Goal: Task Accomplishment & Management: Use online tool/utility

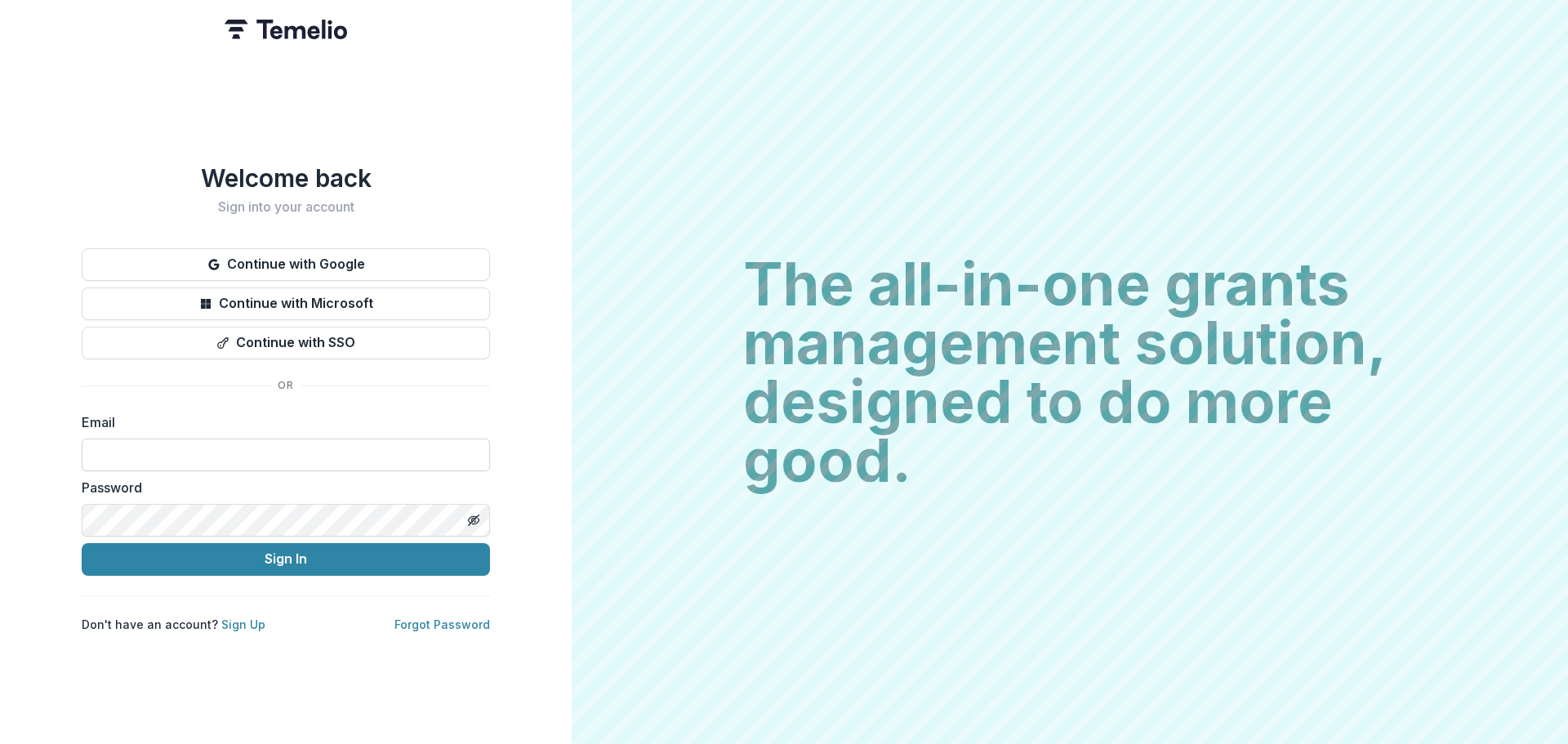
click at [265, 450] on input at bounding box center [286, 455] width 408 height 32
type input "**********"
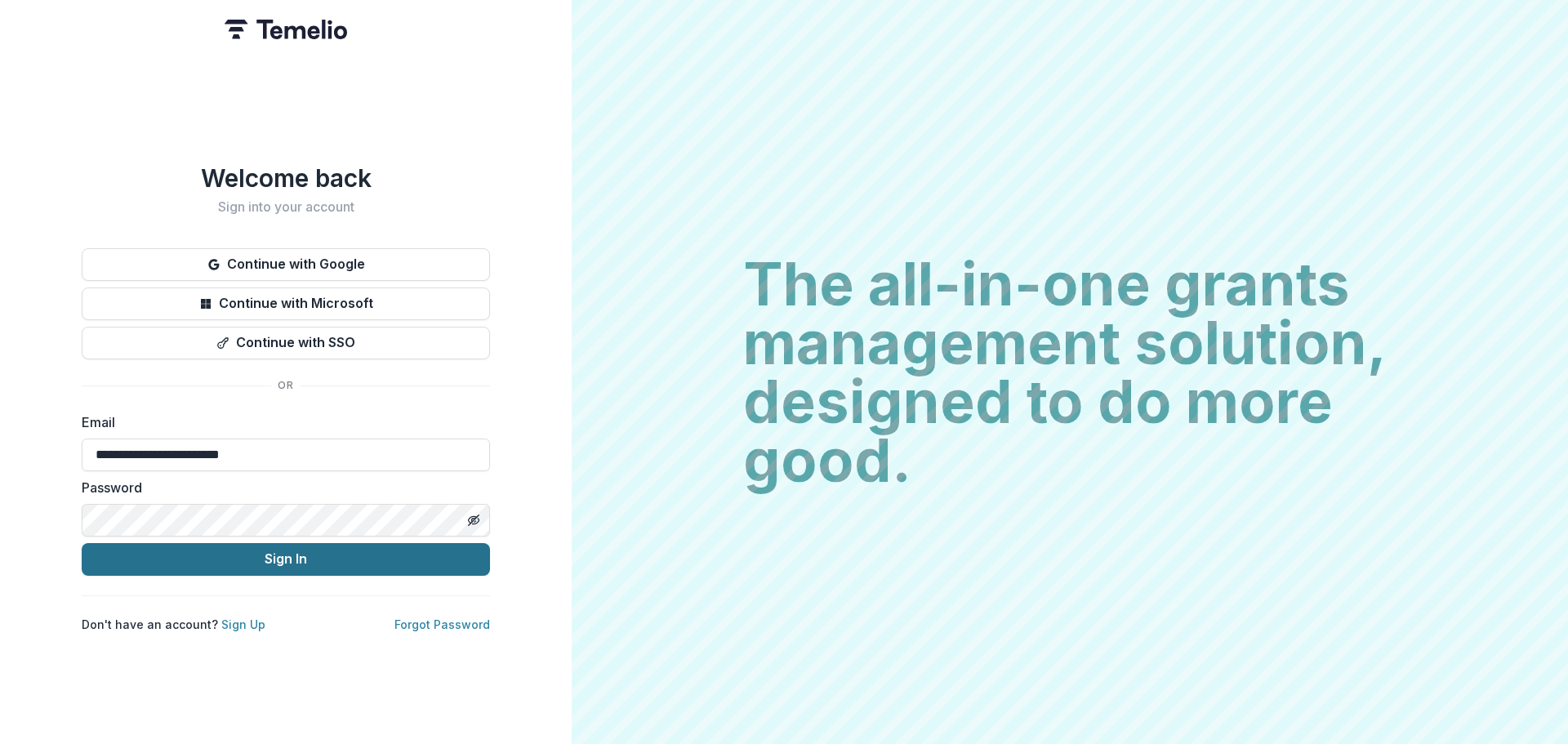
click at [241, 559] on button "Sign In" at bounding box center [286, 559] width 408 height 32
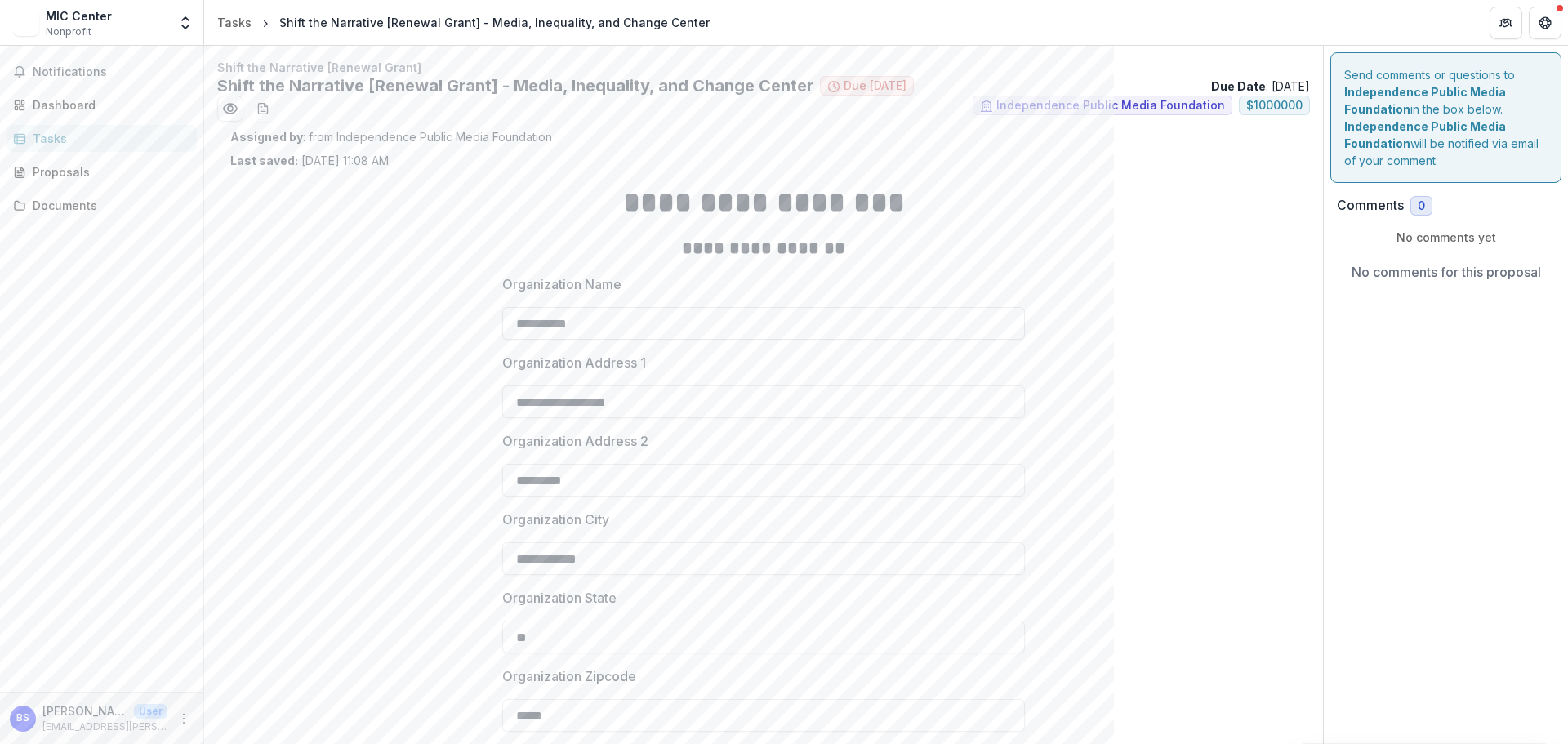
scroll to position [245, 0]
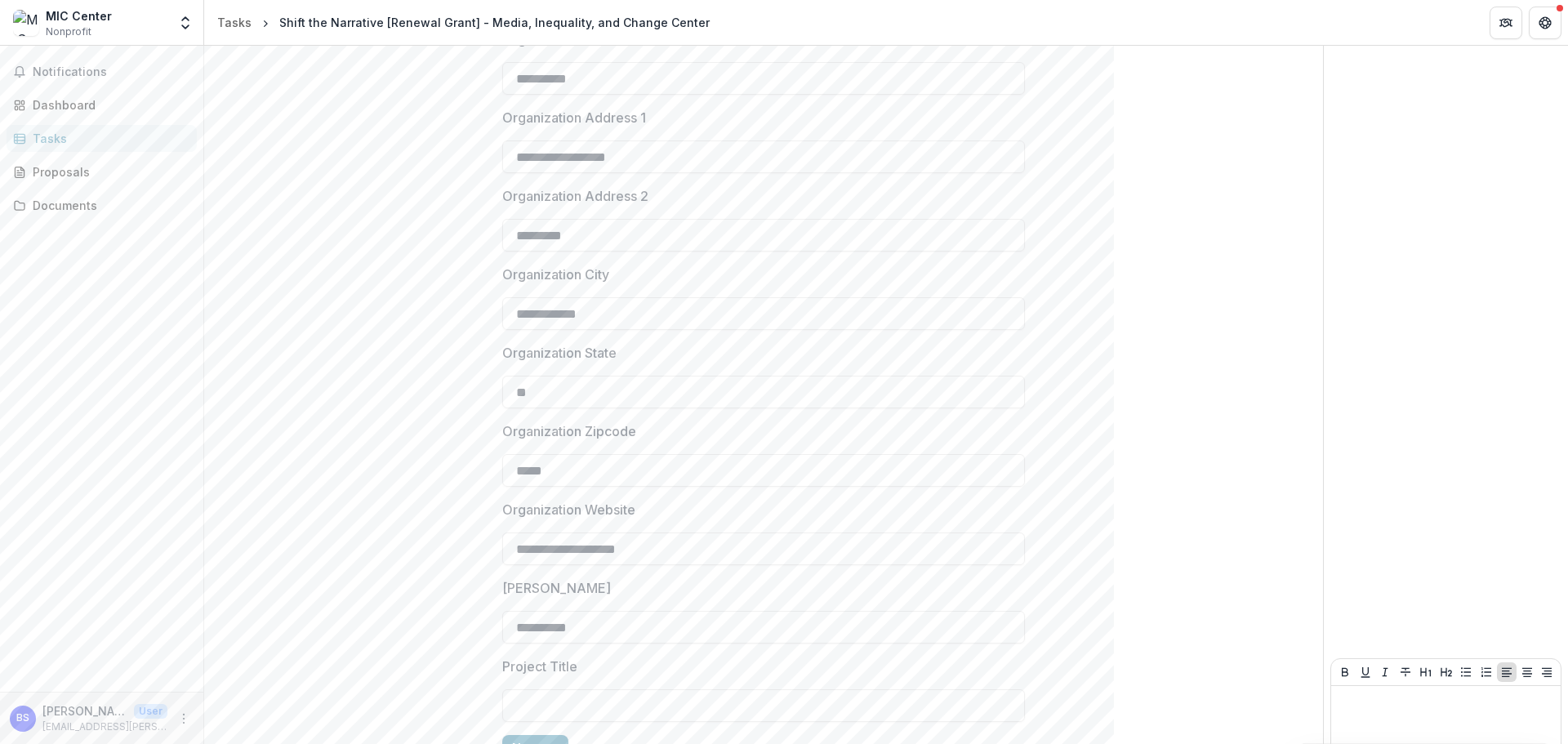
click at [53, 142] on div "Tasks" at bounding box center [108, 138] width 151 height 17
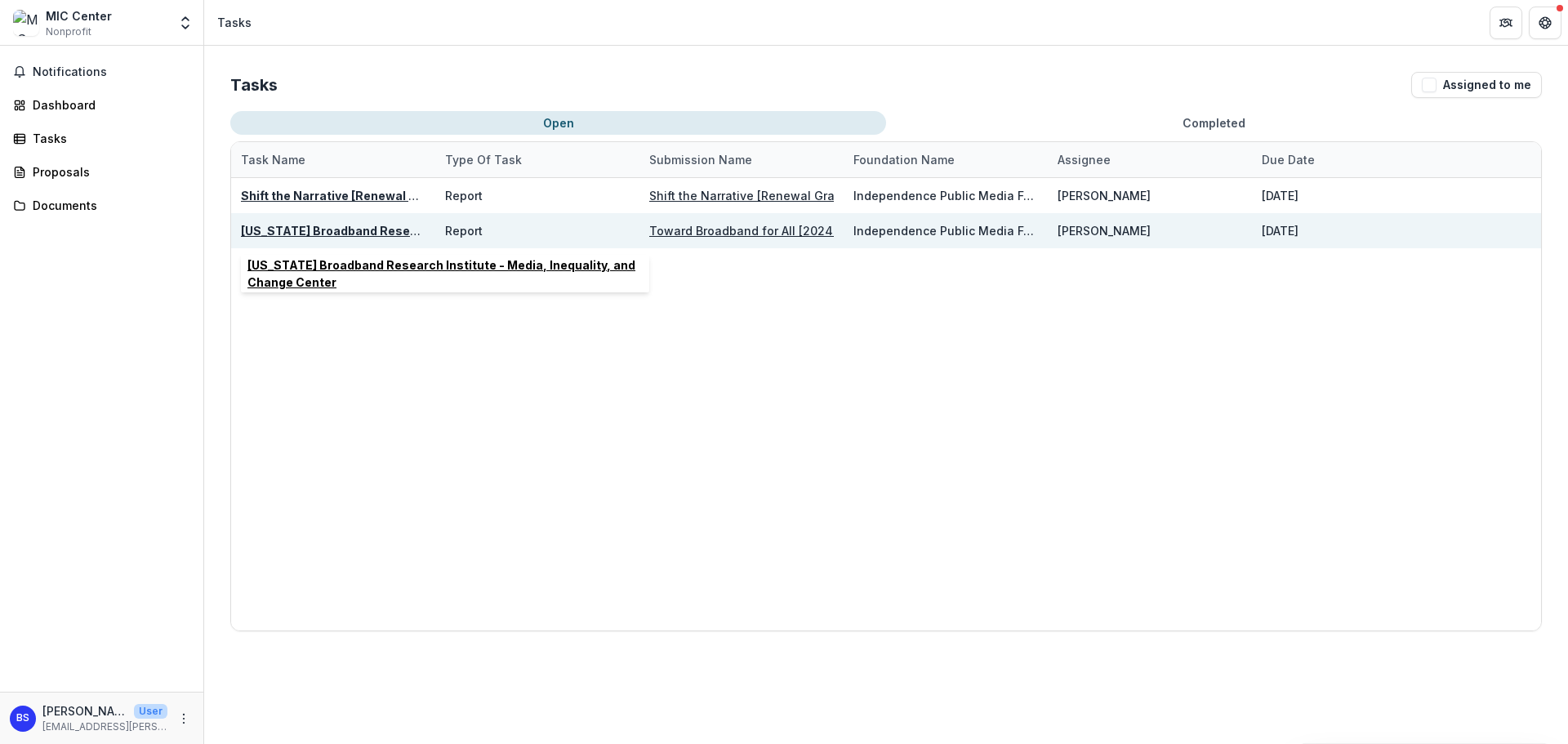
click at [378, 230] on u "[US_STATE] Broadband Research Institute - Media, Inequality, and Change Center" at bounding box center [481, 230] width 480 height 14
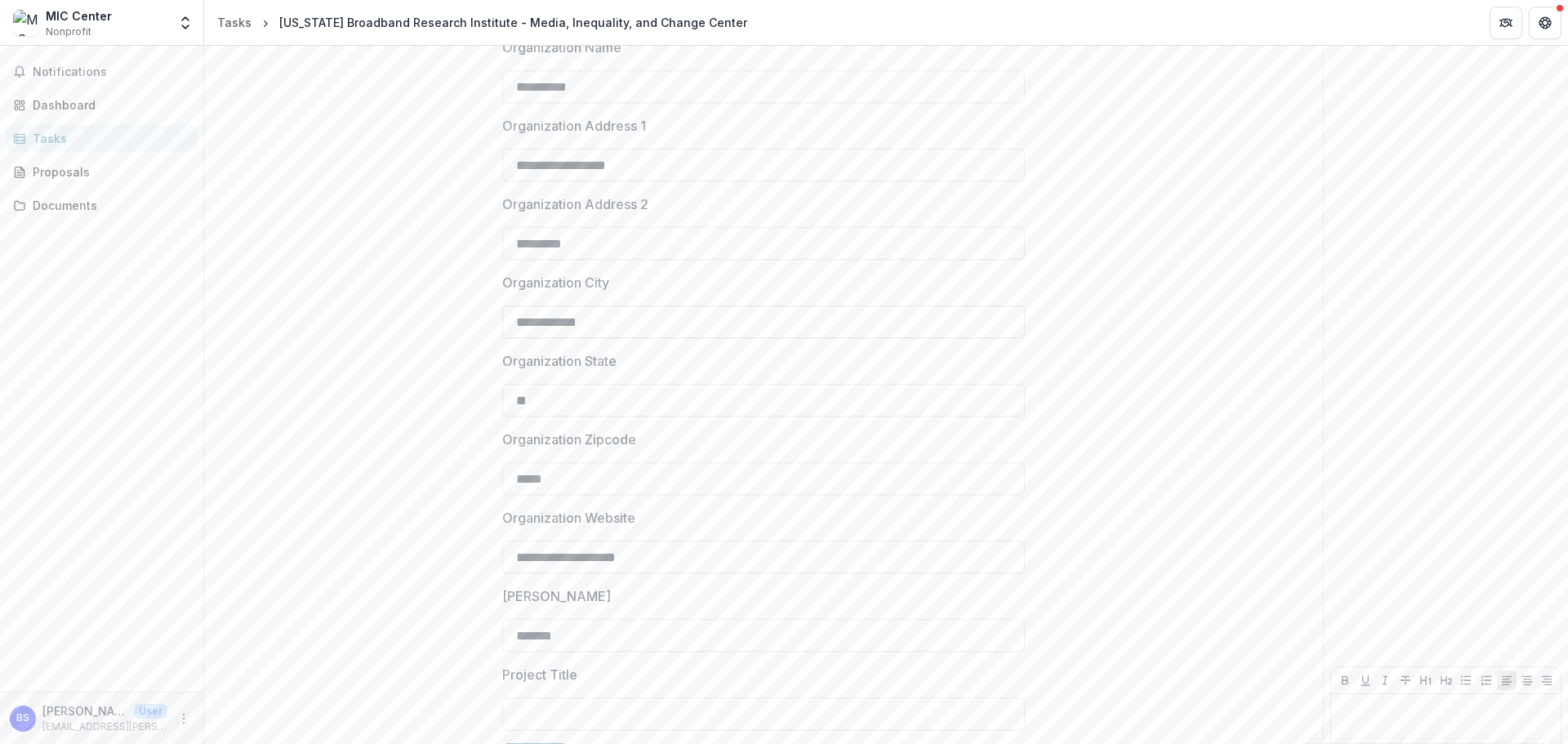
scroll to position [327, 0]
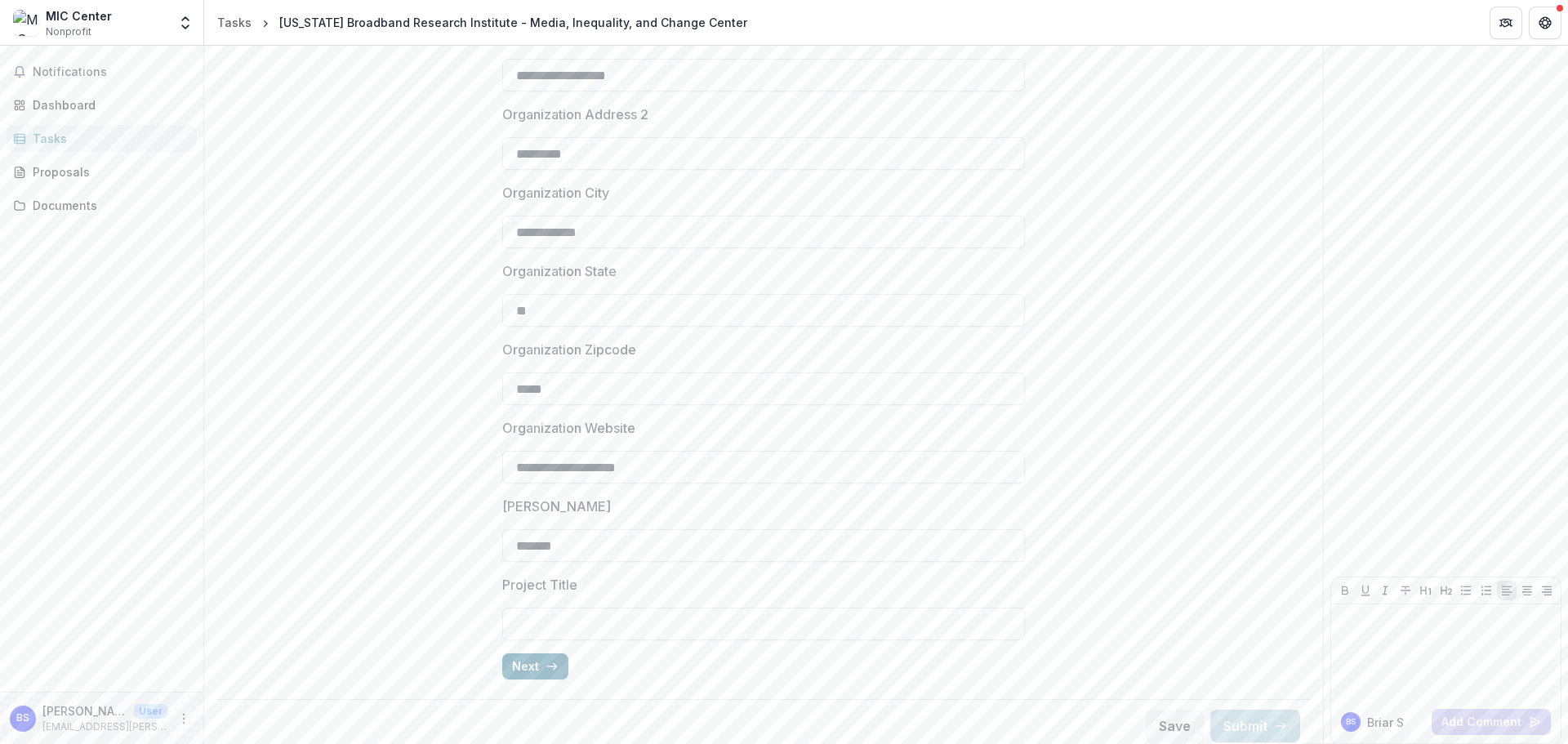
click at [533, 667] on button "Next" at bounding box center [534, 666] width 66 height 26
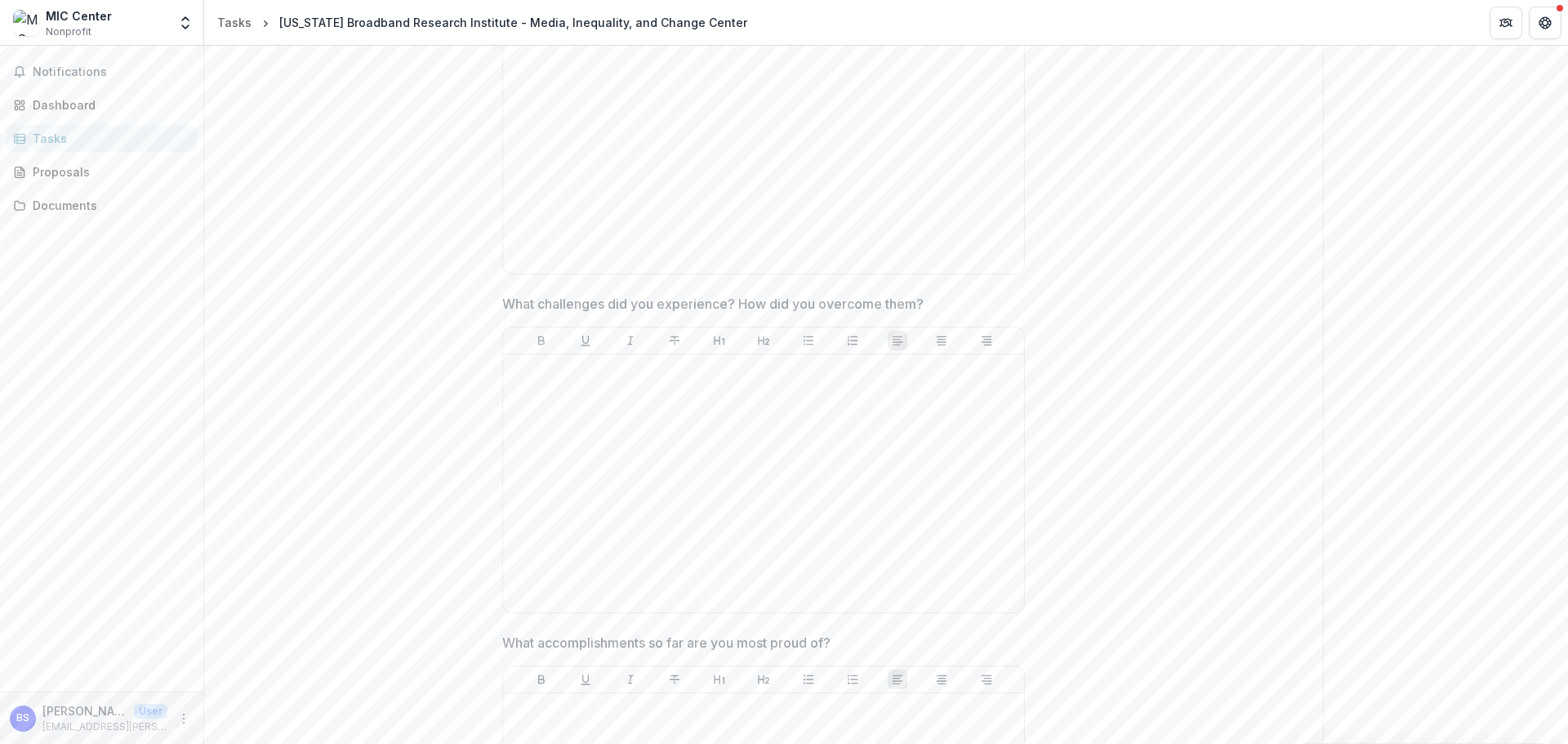
scroll to position [0, 0]
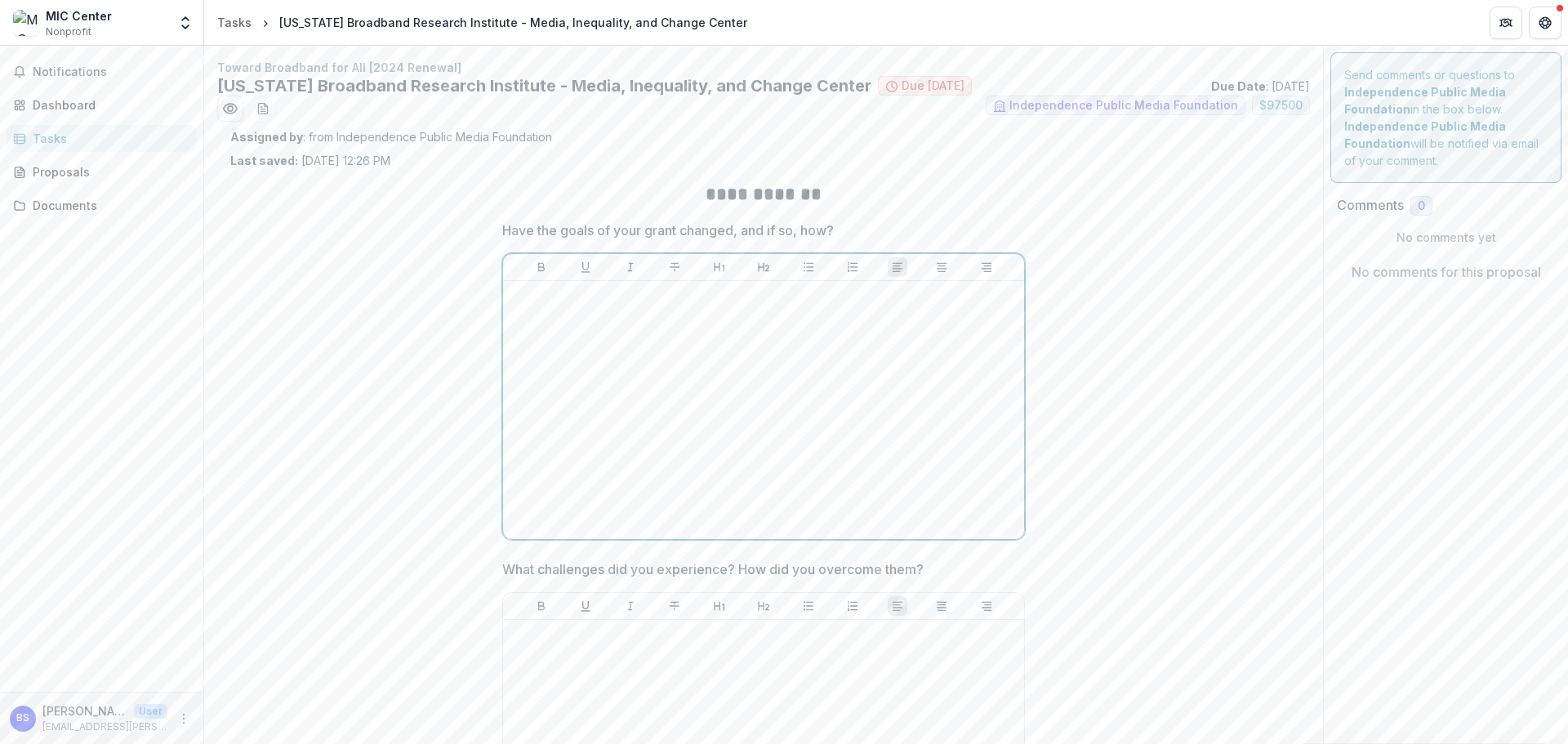
click at [672, 367] on div at bounding box center [763, 410] width 508 height 245
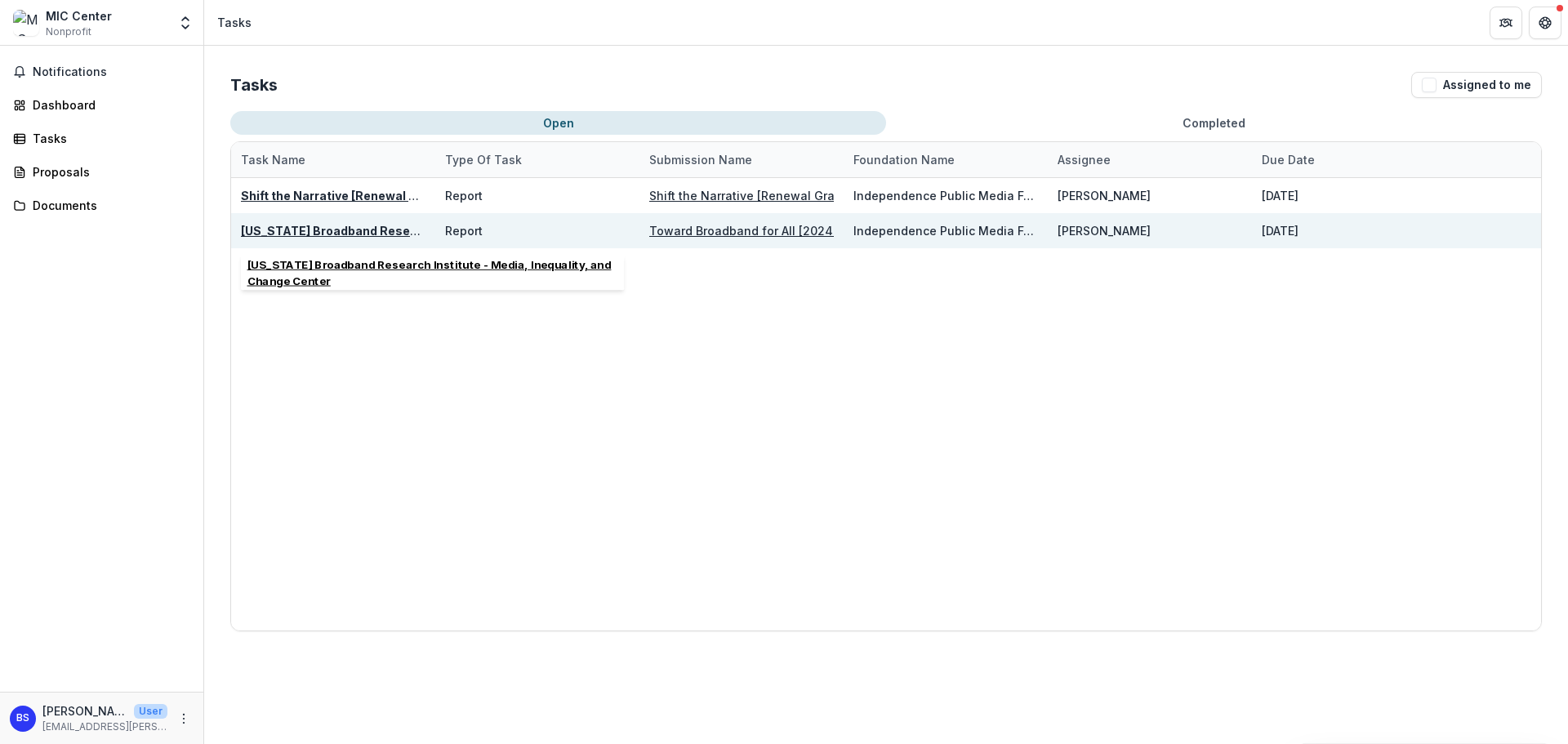
click at [364, 227] on u "[US_STATE] Broadband Research Institute - Media, Inequality, and Change Center" at bounding box center [481, 230] width 480 height 14
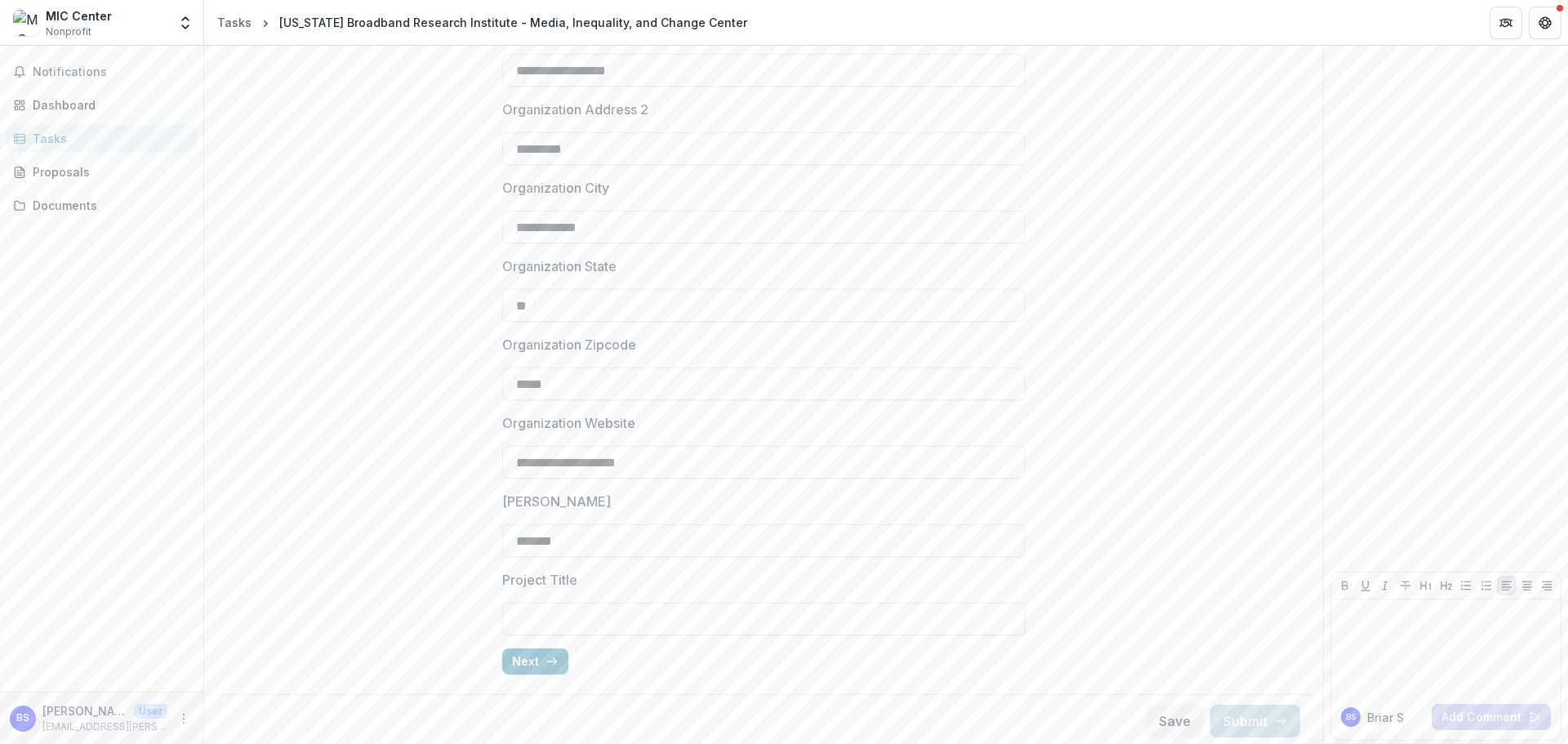
scroll to position [334, 0]
